Goal: Answer question/provide support

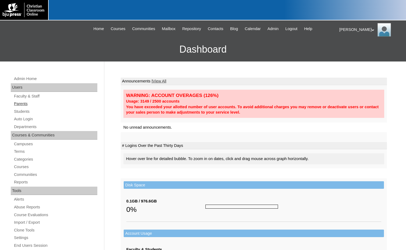
click at [29, 101] on link "Parents" at bounding box center [55, 104] width 84 height 7
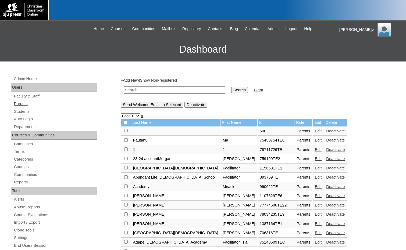
drag, startPoint x: 19, startPoint y: 105, endPoint x: 40, endPoint y: 103, distance: 21.3
click at [19, 105] on link "Parents" at bounding box center [55, 104] width 84 height 7
drag, startPoint x: 0, startPoint y: 0, endPoint x: 178, endPoint y: 92, distance: 200.5
click at [178, 92] on input "text" at bounding box center [174, 90] width 101 height 7
paste input "leanneisom.ahcs@gmail.com"
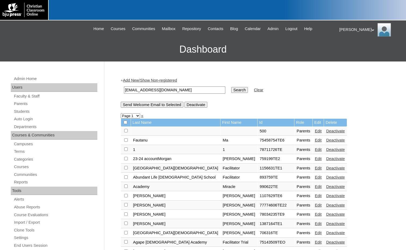
type input "leanneisom.ahcs@gmail.com"
click at [231, 91] on input "Search" at bounding box center [239, 90] width 17 height 6
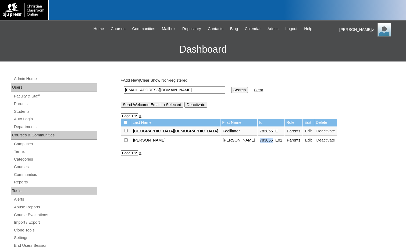
drag, startPoint x: 221, startPoint y: 142, endPoint x: 233, endPoint y: 144, distance: 12.0
click at [257, 144] on td "783856TE01" at bounding box center [270, 140] width 27 height 9
copy td "783856"
click at [30, 117] on link "Auto Login" at bounding box center [55, 119] width 84 height 7
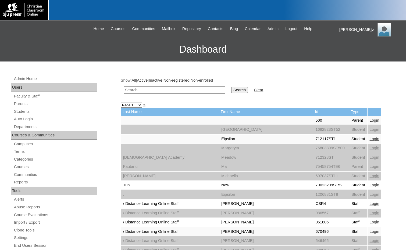
click at [196, 91] on input "text" at bounding box center [174, 90] width 101 height 7
paste input "783856"
type input "783856"
click at [231, 91] on input "Search" at bounding box center [239, 90] width 17 height 6
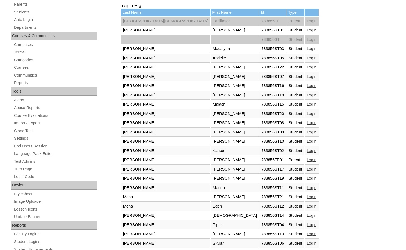
scroll to position [107, 0]
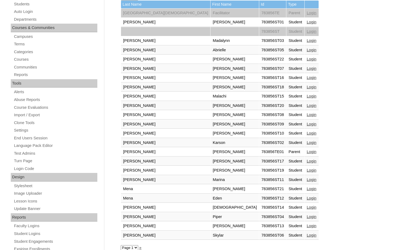
click at [307, 152] on link "Login" at bounding box center [312, 152] width 10 height 4
